Goal: Information Seeking & Learning: Learn about a topic

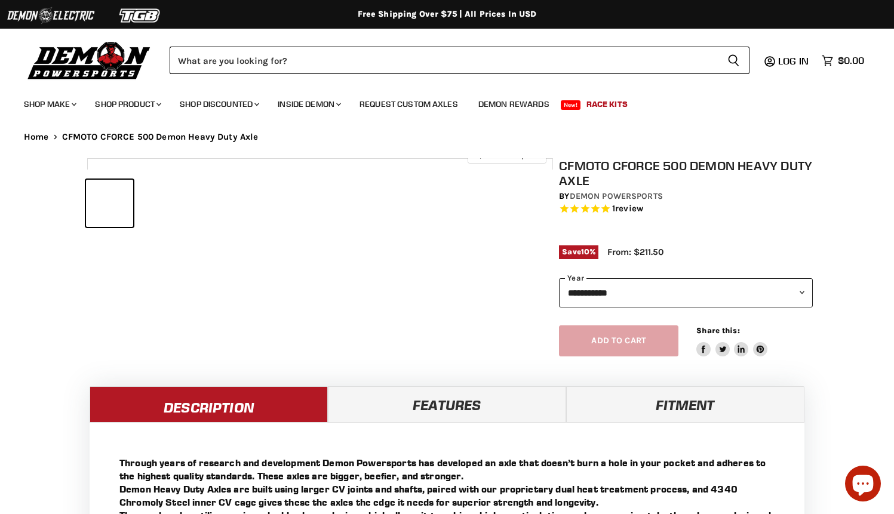
select select "******"
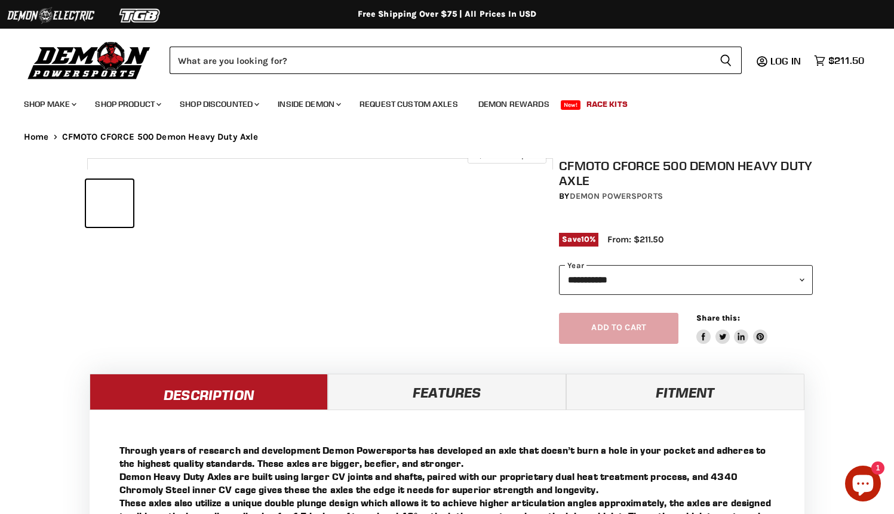
select select "******"
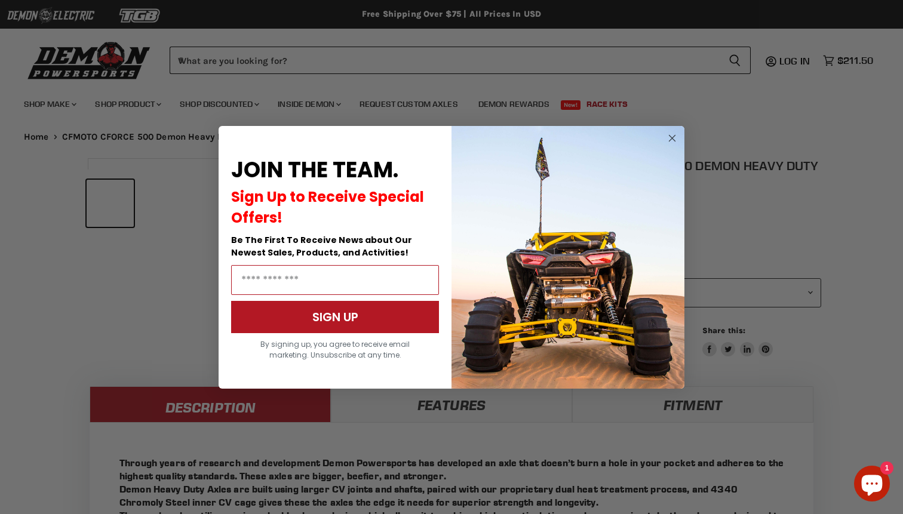
scroll to position [514, 0]
